Goal: Information Seeking & Learning: Check status

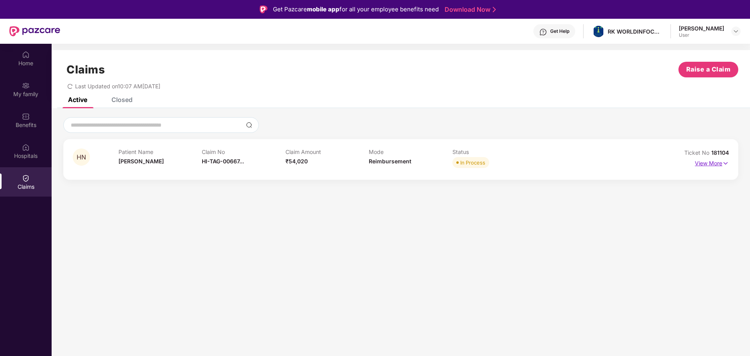
click at [715, 159] on p "View More" at bounding box center [712, 162] width 34 height 11
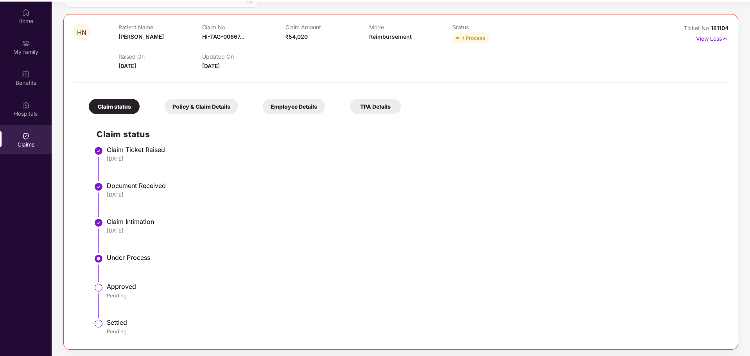
scroll to position [43, 0]
click at [213, 99] on div "Policy & Claim Details" at bounding box center [201, 106] width 73 height 15
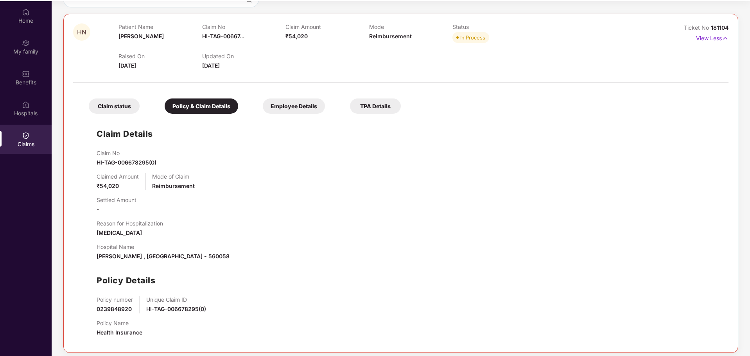
scroll to position [86, 0]
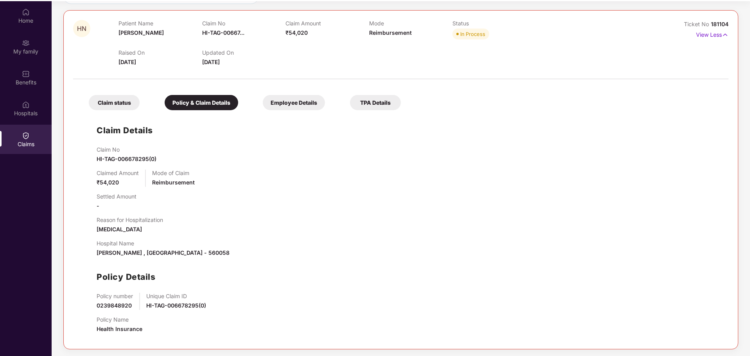
click at [293, 101] on div "Employee Details" at bounding box center [294, 102] width 62 height 15
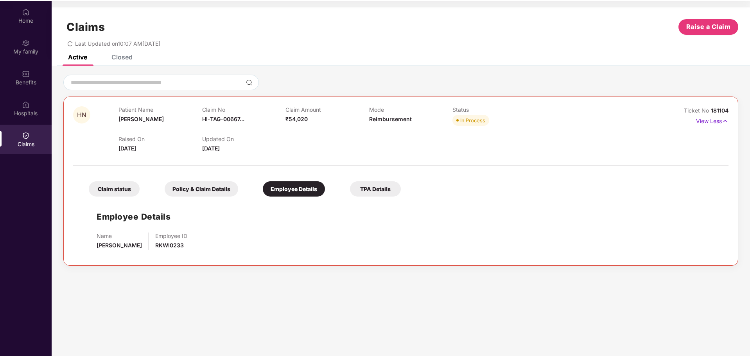
click at [379, 192] on div "TPA Details" at bounding box center [375, 188] width 51 height 15
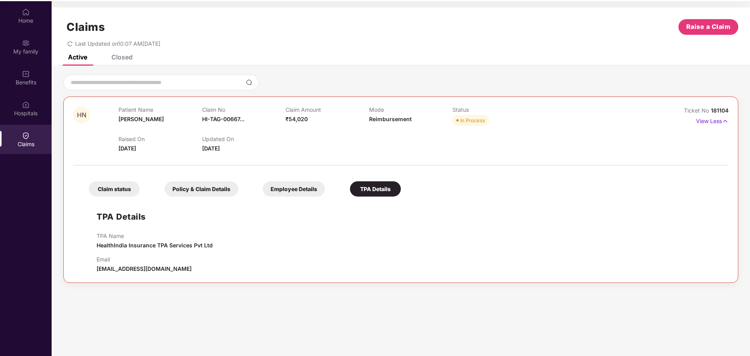
click at [714, 110] on span "181104" at bounding box center [720, 110] width 18 height 7
click at [720, 109] on span "181104" at bounding box center [720, 110] width 18 height 7
click at [713, 110] on span "181104" at bounding box center [720, 110] width 18 height 7
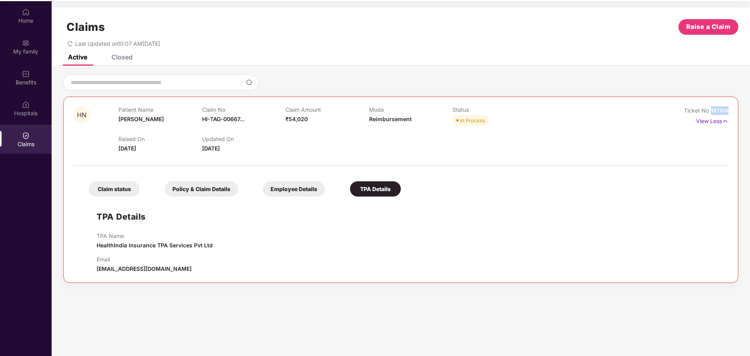
drag, startPoint x: 711, startPoint y: 111, endPoint x: 732, endPoint y: 111, distance: 20.7
click at [732, 111] on div "HN Patient Name [PERSON_NAME] N Claim No HI-TAG-00667... Claim Amount ₹54,020 M…" at bounding box center [400, 190] width 675 height 186
copy span "181104"
click at [33, 18] on div "Home" at bounding box center [26, 21] width 52 height 8
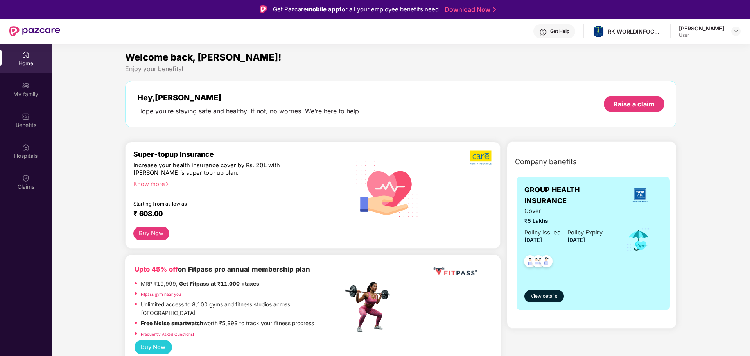
click at [575, 35] on div "Get Help" at bounding box center [554, 31] width 42 height 14
